Goal: Use online tool/utility: Utilize a website feature to perform a specific function

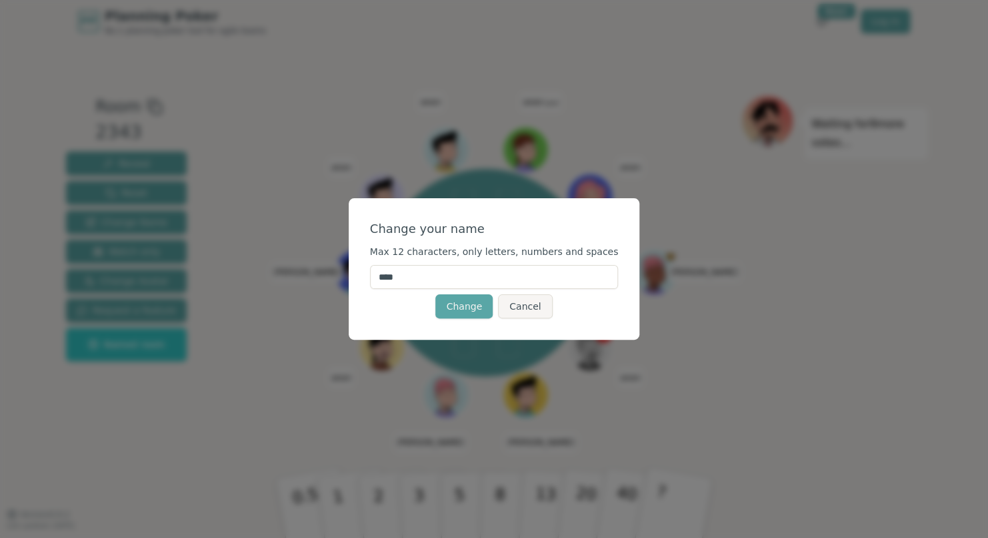
click at [484, 281] on input "****" at bounding box center [494, 277] width 249 height 24
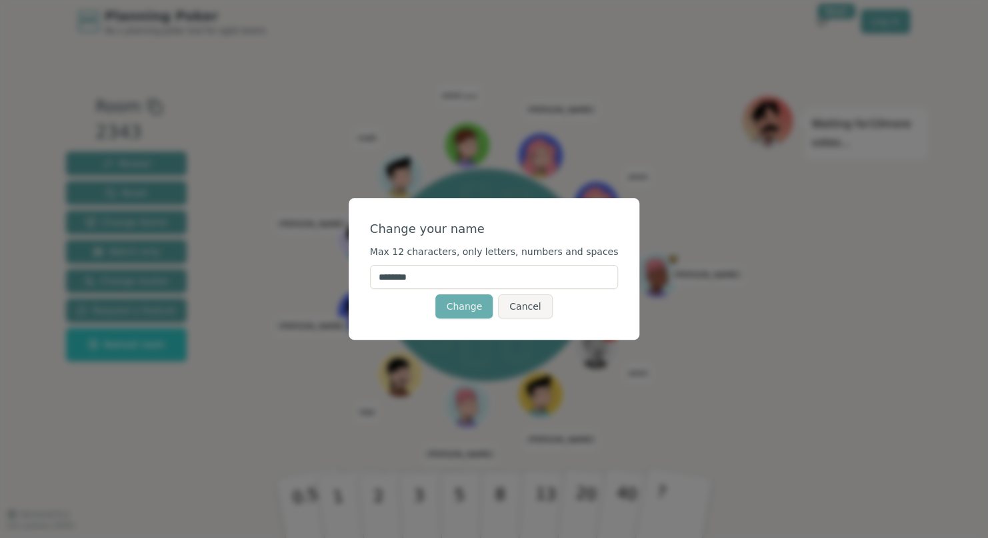
type input "********"
click at [474, 303] on button "Change" at bounding box center [464, 306] width 57 height 24
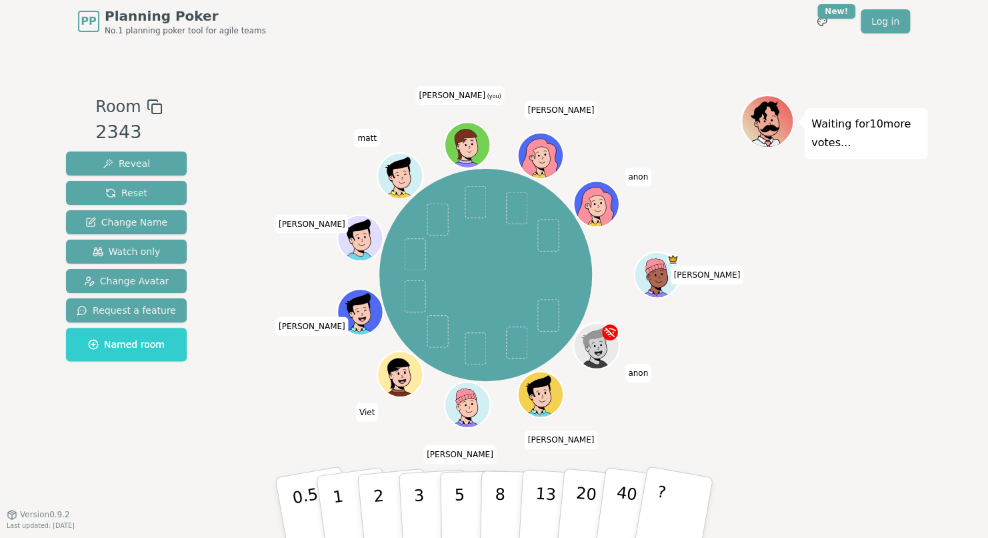
click at [735, 215] on div "Naomi anon Madhuri Harshal Viet Ginny Gopi matt Dat Tran (you) Greg anon" at bounding box center [486, 275] width 510 height 312
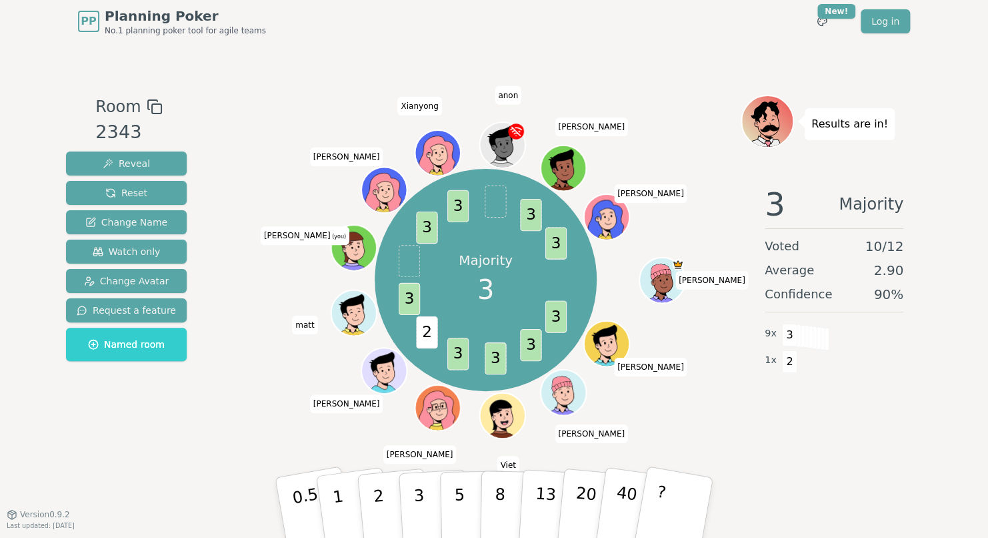
click at [731, 379] on div "Majority 3 3 3 3 3 2 3 3 3 3 3 Naomi Madhuri Harshal Viet Ginny Gopi matt Dat T…" at bounding box center [486, 280] width 510 height 322
click at [688, 163] on div "Majority 3 3 3 3 3 2 3 3 3 3 3 Naomi Madhuri Harshal Viet Ginny Gopi matt Dat T…" at bounding box center [486, 280] width 510 height 322
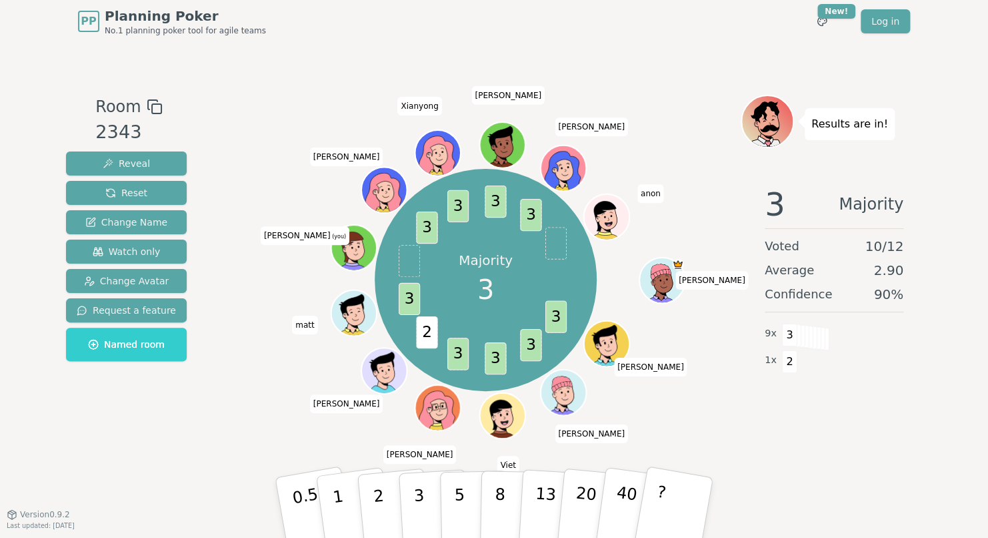
click at [251, 430] on div "Majority 3 3 3 3 3 2 3 3 3 3 3 Naomi Madhuri Harshal Viet Ginny Gopi matt Dat T…" at bounding box center [486, 280] width 510 height 322
click at [309, 117] on div at bounding box center [486, 107] width 510 height 24
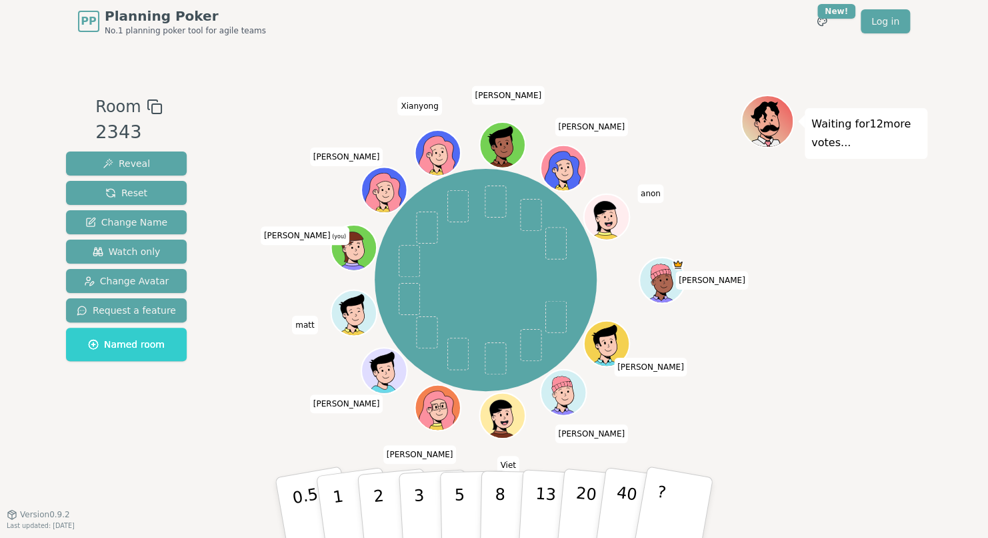
click at [772, 376] on div "Waiting for 12 more votes..." at bounding box center [834, 278] width 187 height 367
click at [816, 188] on div "Waiting for 12 more votes..." at bounding box center [834, 278] width 187 height 367
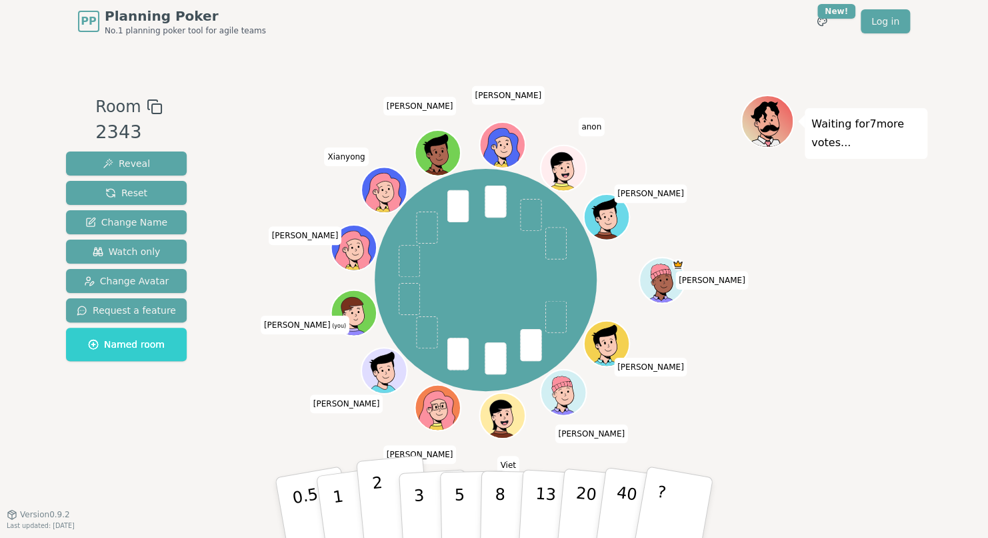
click at [377, 504] on p "2" at bounding box center [379, 509] width 17 height 73
click at [418, 499] on p "3" at bounding box center [420, 508] width 15 height 73
click at [381, 500] on p "2" at bounding box center [379, 509] width 17 height 73
click at [415, 484] on p "3" at bounding box center [420, 508] width 15 height 73
click at [379, 494] on p "2" at bounding box center [379, 509] width 17 height 73
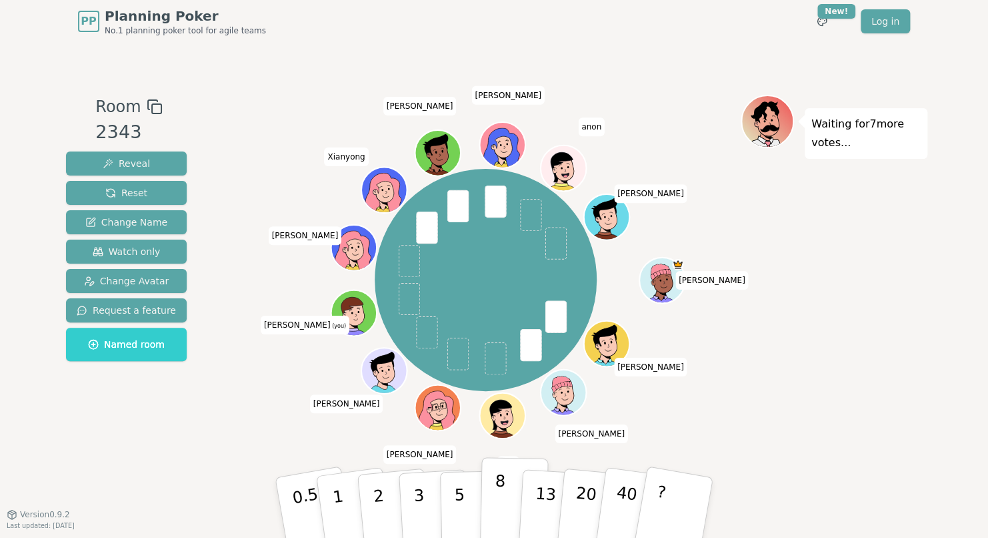
click at [498, 496] on p "8" at bounding box center [499, 507] width 11 height 72
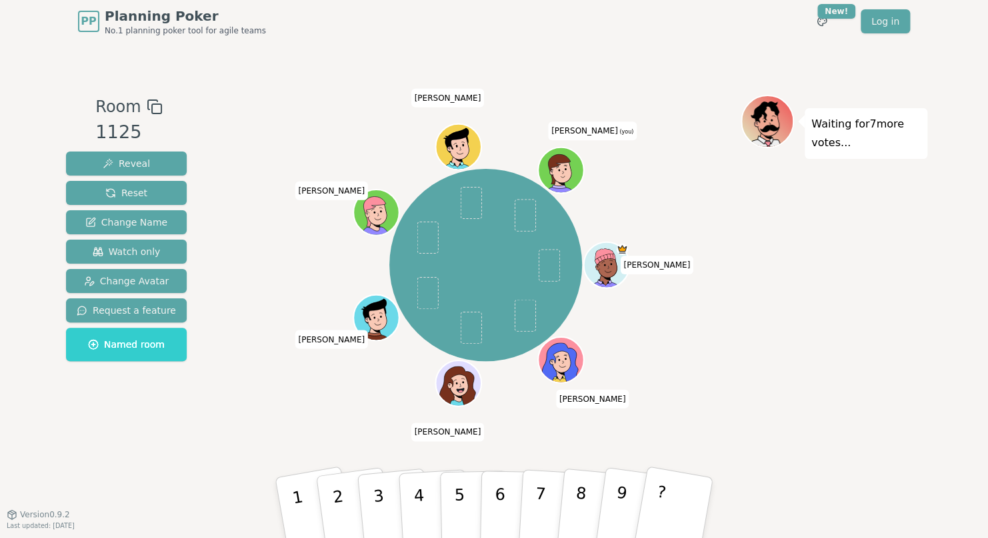
click at [710, 211] on div "[PERSON_NAME] [PERSON_NAME] [PERSON_NAME] [PERSON_NAME] [PERSON_NAME] [PERSON_N…" at bounding box center [486, 265] width 510 height 292
click at [323, 149] on div "[PERSON_NAME] [PERSON_NAME] [PERSON_NAME] [PERSON_NAME] [PERSON_NAME] [PERSON_N…" at bounding box center [486, 265] width 510 height 292
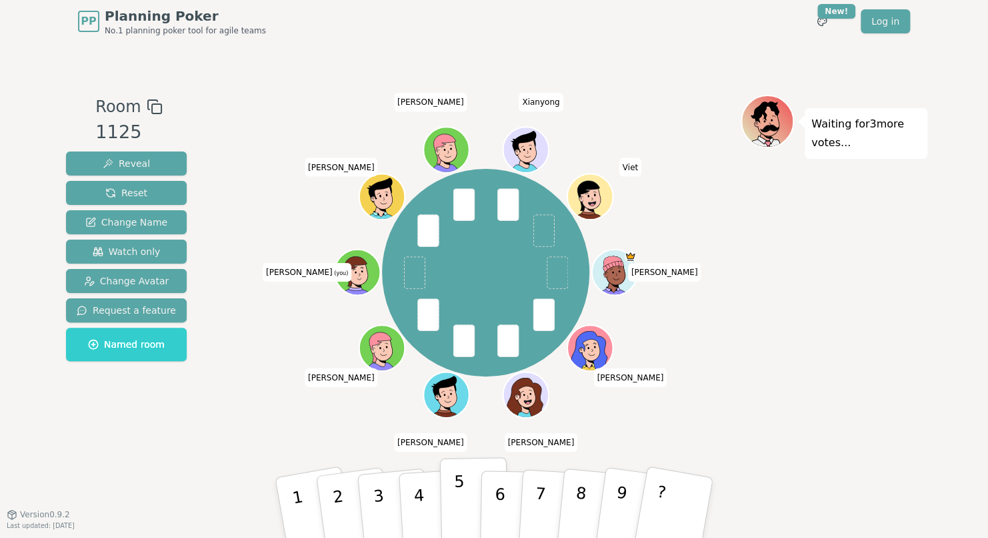
click at [466, 492] on button "5" at bounding box center [474, 507] width 69 height 101
